Goal: Check status: Verify the current state of an ongoing process or item

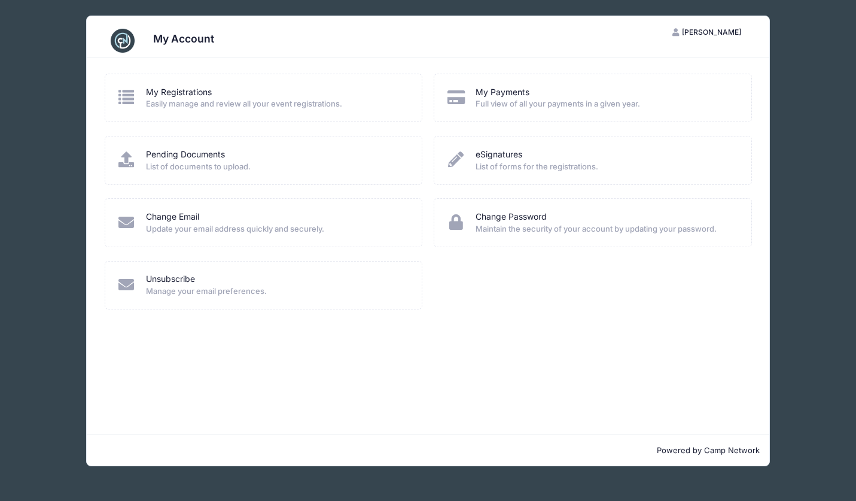
click at [377, 93] on div "My Registrations" at bounding box center [276, 92] width 260 height 13
click at [314, 107] on span "Easily manage and review all your event registrations." at bounding box center [276, 104] width 260 height 12
click at [199, 82] on div "My Registrations Easily manage and review all your event registrations." at bounding box center [264, 98] width 318 height 48
click at [197, 93] on link "My Registrations" at bounding box center [179, 92] width 66 height 13
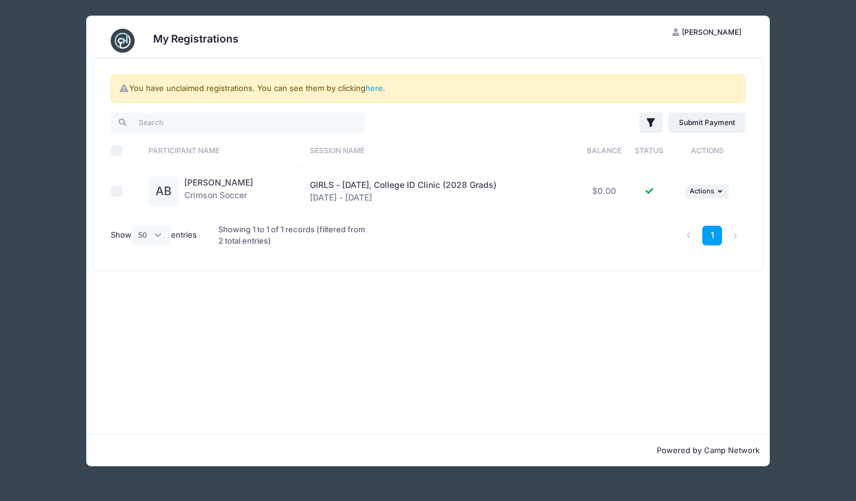
select select "50"
click at [363, 181] on span "GIRLS - [DATE], College ID Clinic (2028 Grads)" at bounding box center [403, 185] width 187 height 10
click at [297, 229] on div "Showing 1 to 1 of 1 records (filtered from 2 total entries)" at bounding box center [293, 235] width 150 height 39
click at [215, 190] on div "[PERSON_NAME] Crimson Soccer" at bounding box center [218, 192] width 69 height 30
